Goal: Use online tool/utility: Use online tool/utility

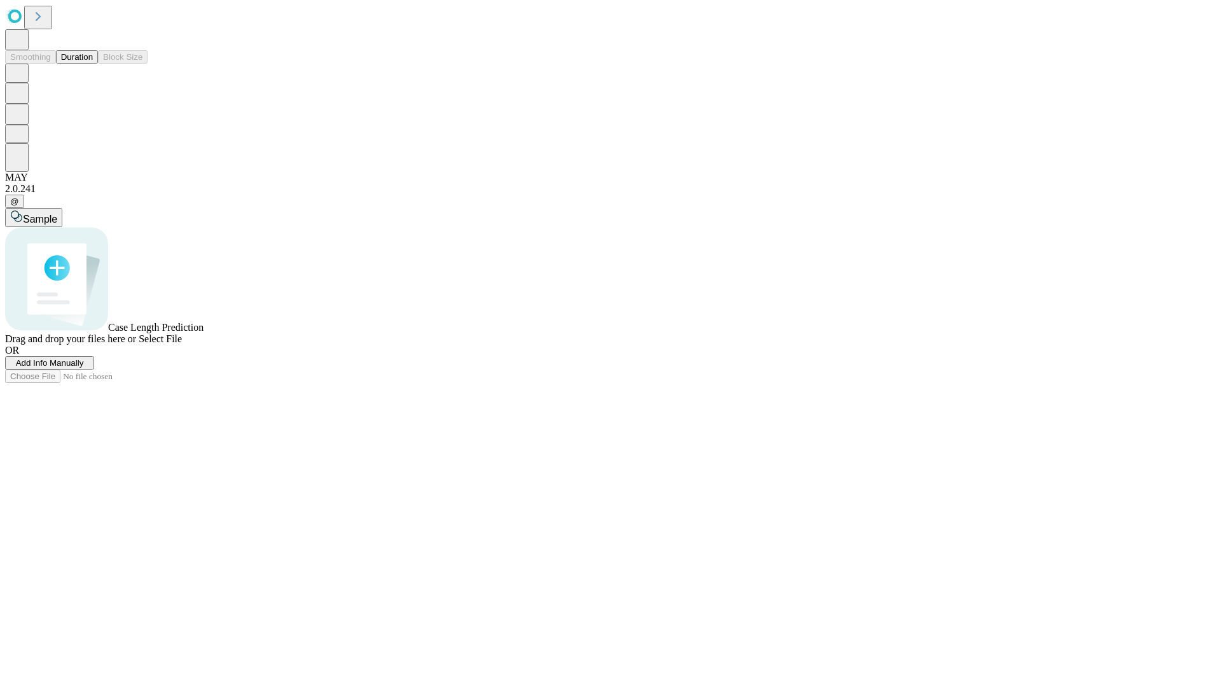
click at [93, 64] on button "Duration" at bounding box center [77, 56] width 42 height 13
click at [57, 214] on span "Sample" at bounding box center [40, 219] width 34 height 11
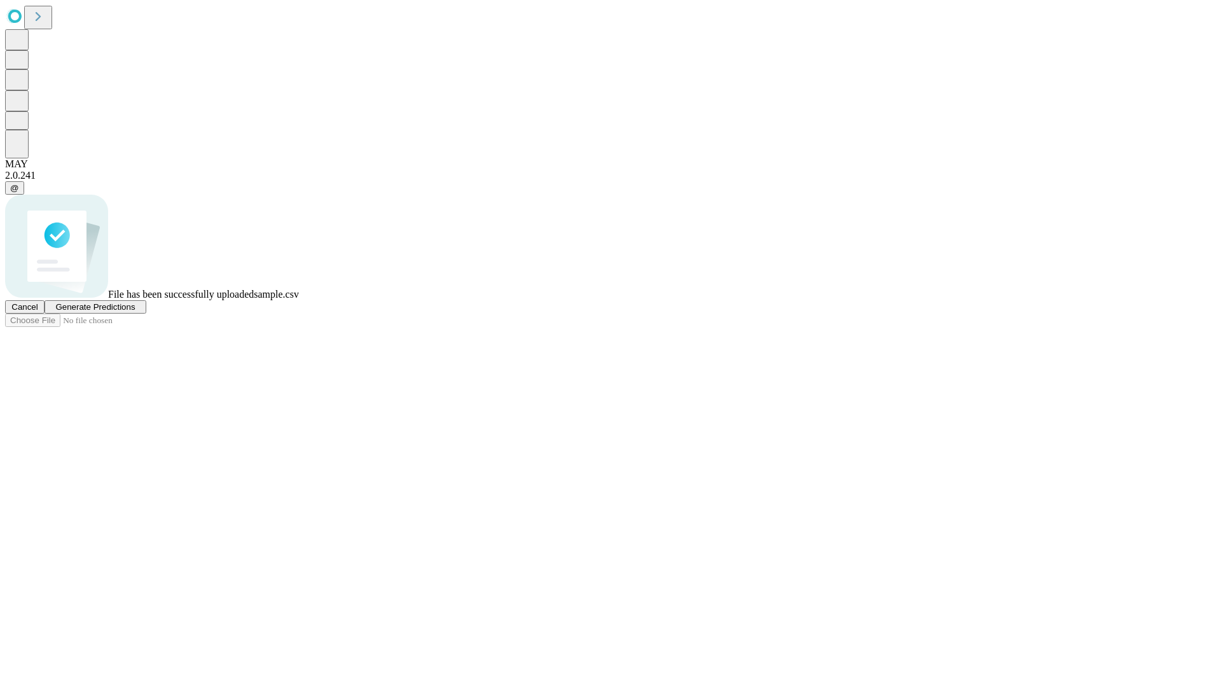
click at [135, 312] on span "Generate Predictions" at bounding box center [95, 307] width 80 height 10
